Goal: Information Seeking & Learning: Learn about a topic

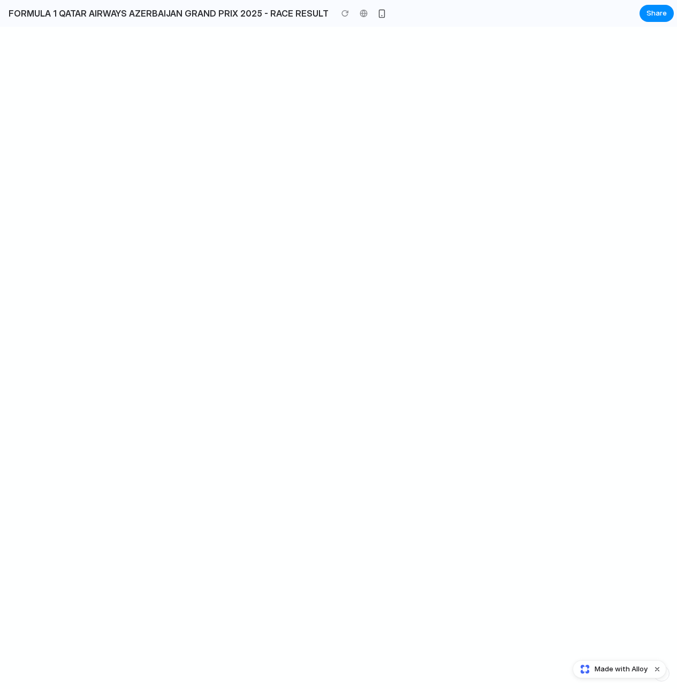
click at [269, 168] on div at bounding box center [338, 358] width 677 height 662
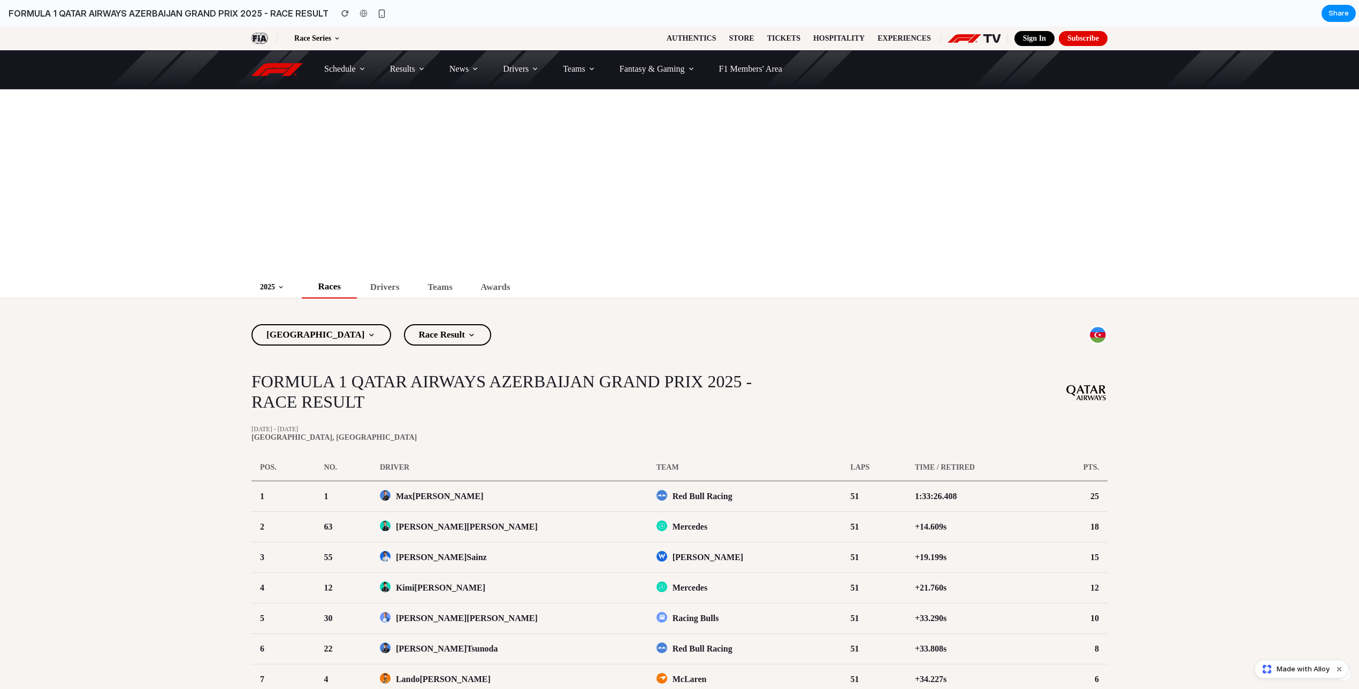
click at [355, 8] on div at bounding box center [363, 13] width 16 height 16
click at [355, 18] on div at bounding box center [363, 13] width 16 height 16
